Goal: Find specific page/section: Find specific page/section

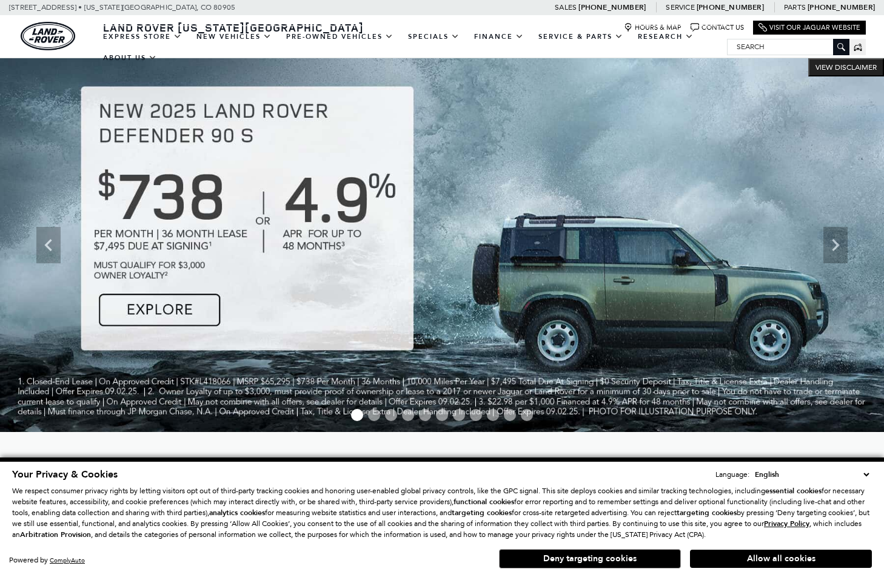
click at [762, 46] on input "Search" at bounding box center [788, 46] width 121 height 15
paste input "L321964"
type input "L321964"
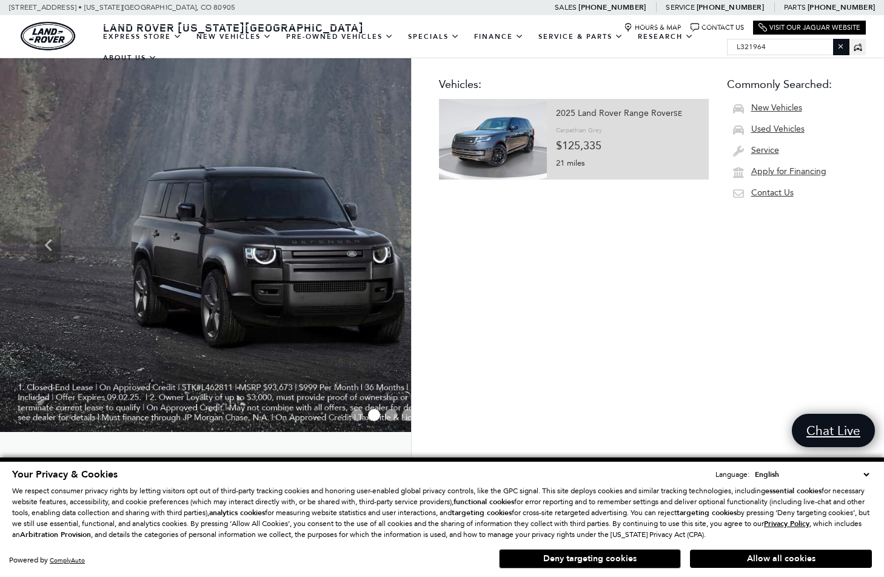
click at [652, 155] on div "21 miles" at bounding box center [628, 162] width 144 height 18
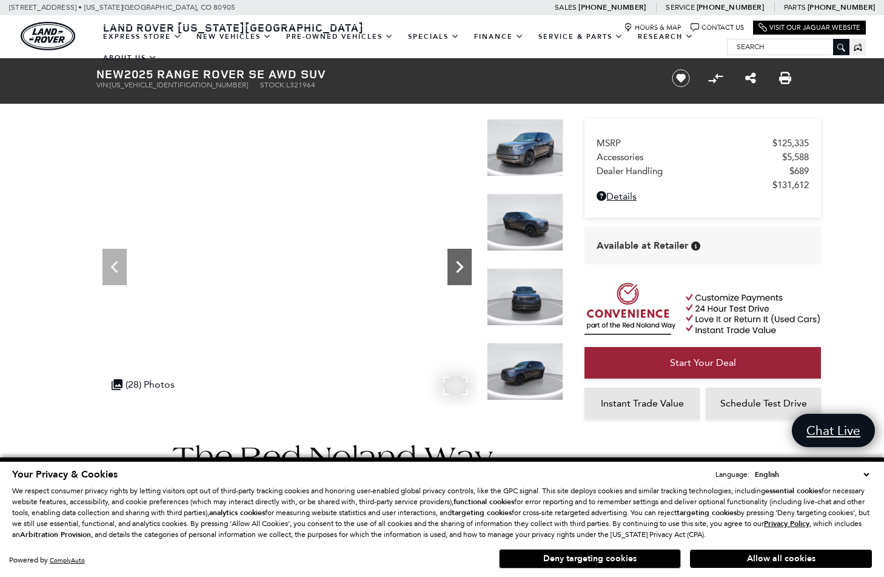
click at [458, 271] on icon "Next" at bounding box center [459, 267] width 7 height 12
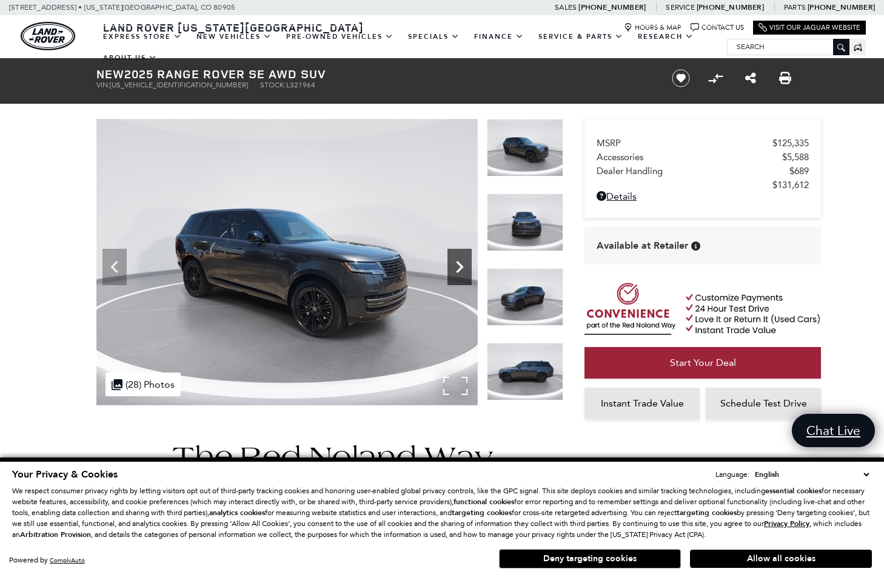
click at [461, 265] on icon "Next" at bounding box center [459, 267] width 7 height 12
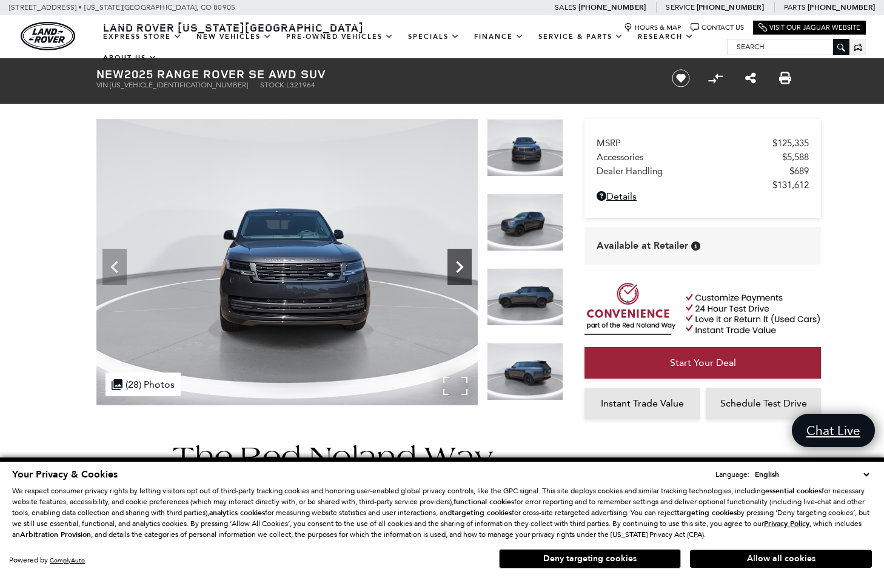
click at [461, 265] on icon "Next" at bounding box center [459, 267] width 7 height 12
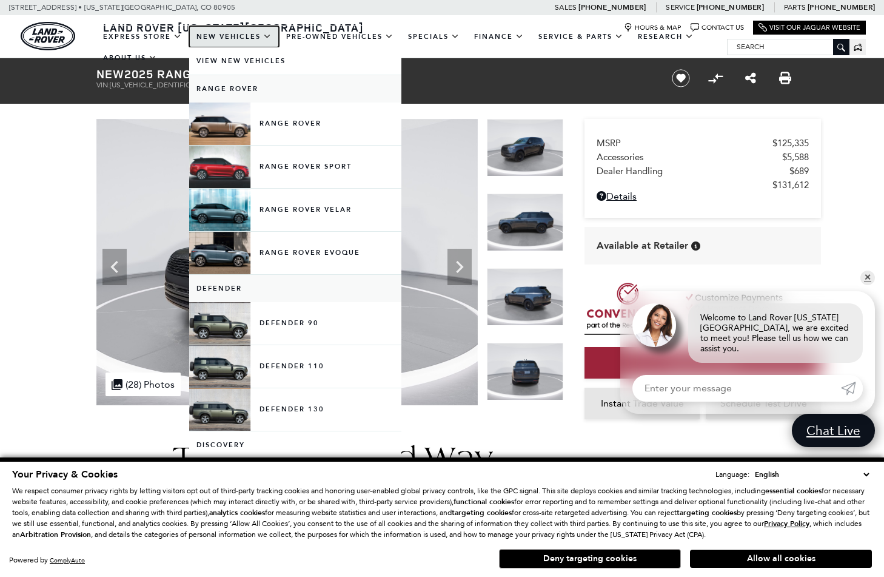
click at [224, 36] on link "New Vehicles" at bounding box center [234, 36] width 90 height 21
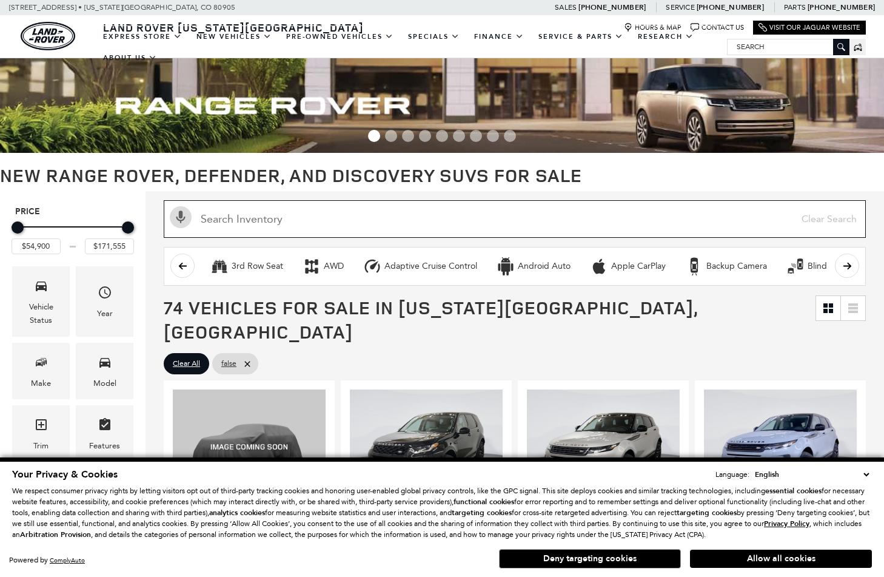
click at [297, 218] on input "text" at bounding box center [515, 219] width 702 height 38
paste input "L321964"
type input "L321964"
type input "$125,335"
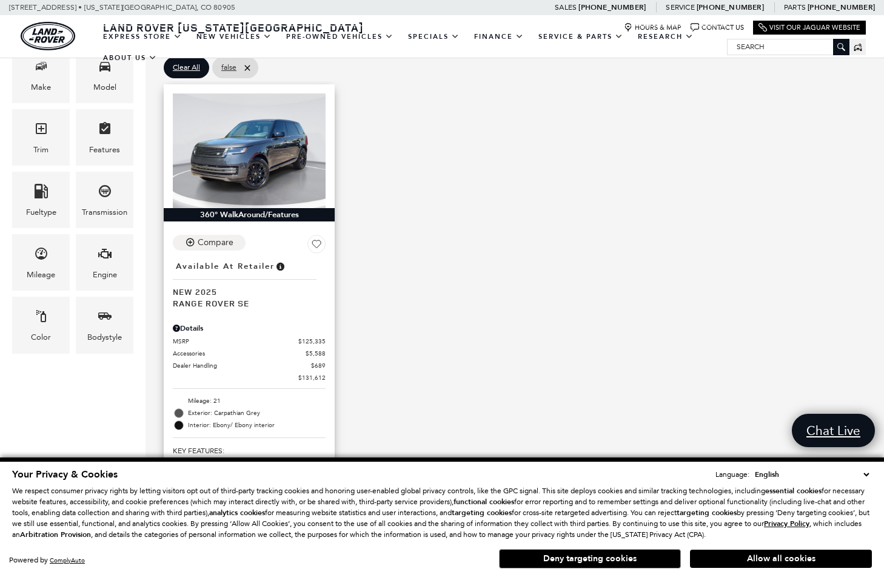
scroll to position [283, 0]
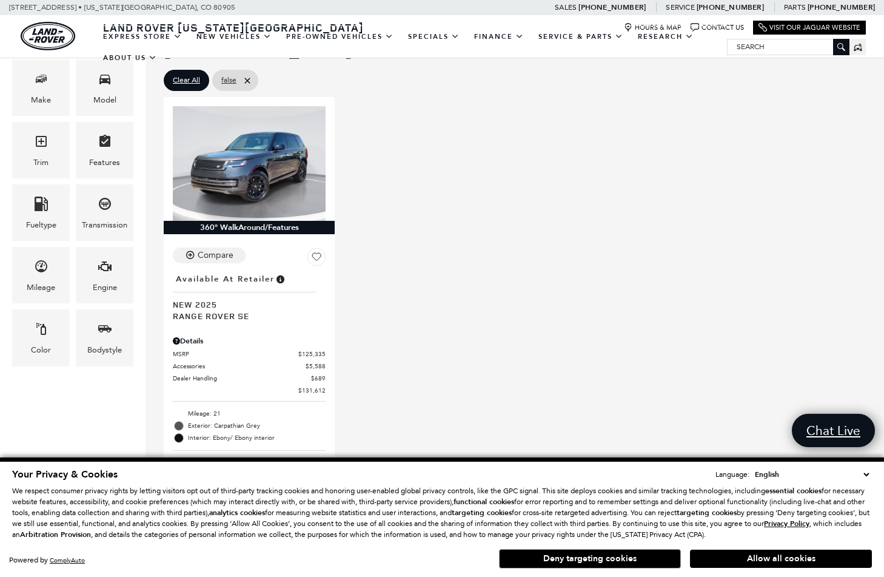
type input "L321964"
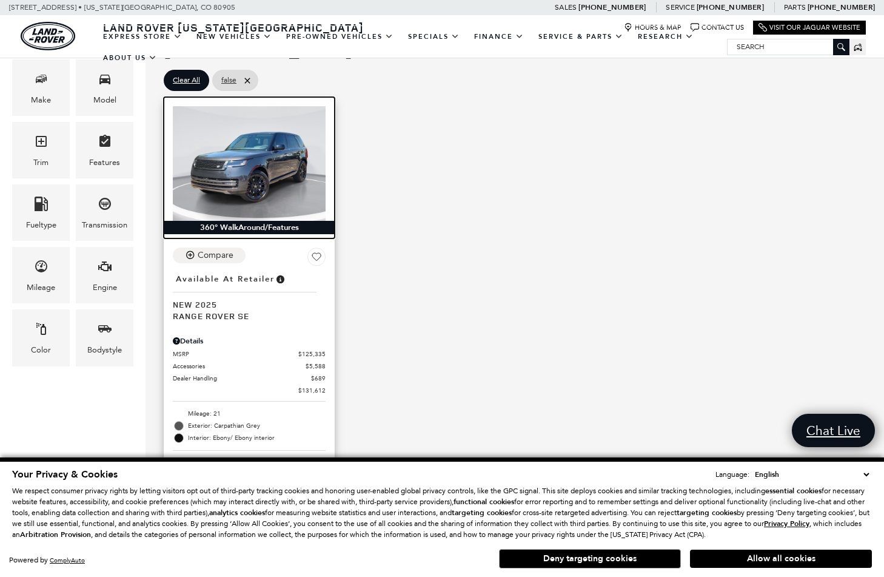
click at [244, 136] on img at bounding box center [249, 163] width 153 height 115
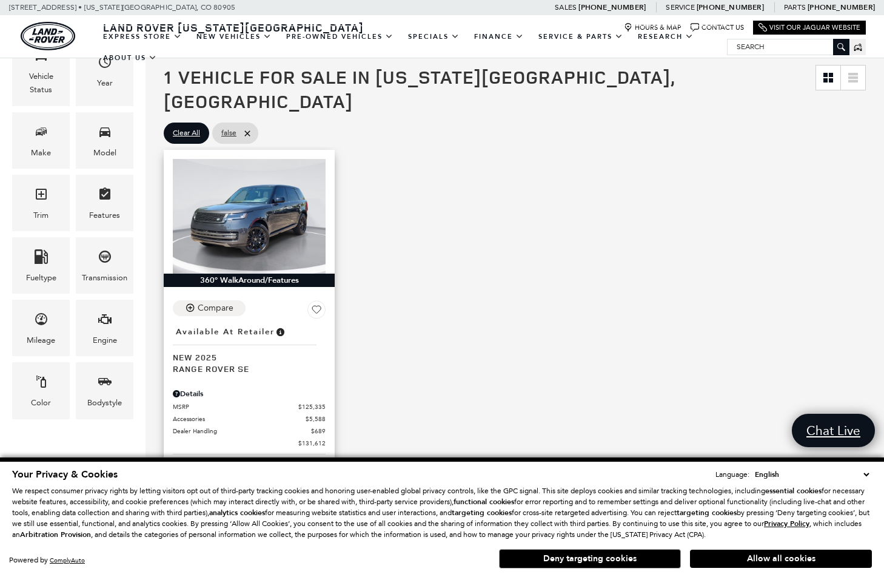
scroll to position [212, 0]
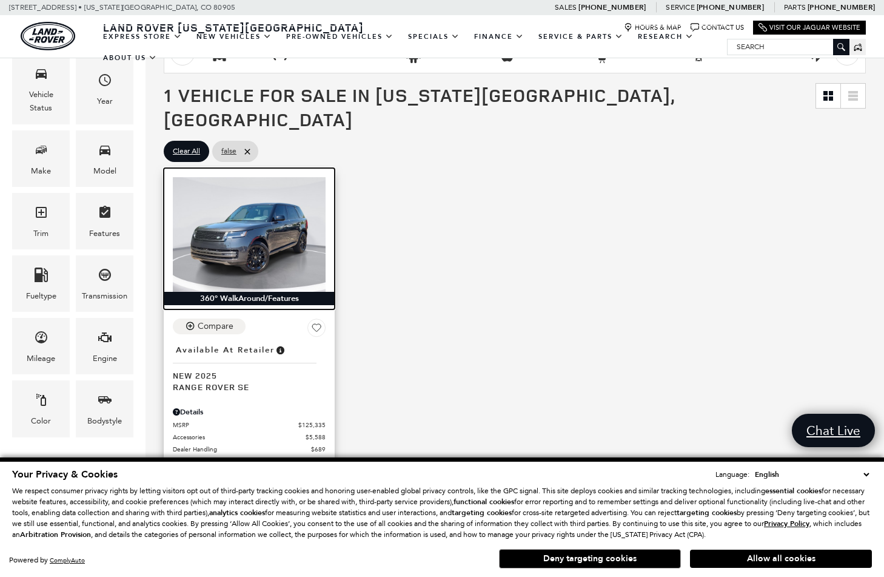
click at [276, 197] on img at bounding box center [249, 234] width 153 height 115
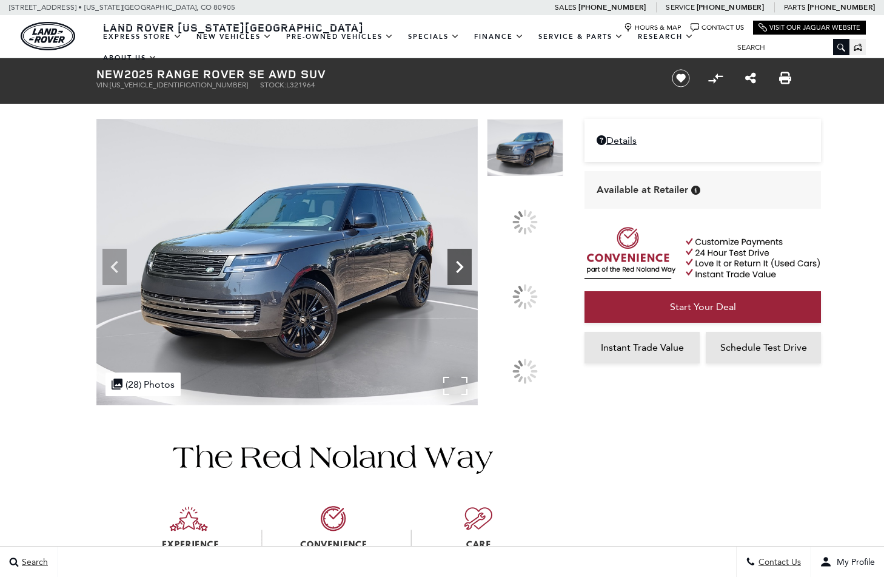
click at [472, 279] on icon at bounding box center [460, 267] width 24 height 24
